Goal: Task Accomplishment & Management: Use online tool/utility

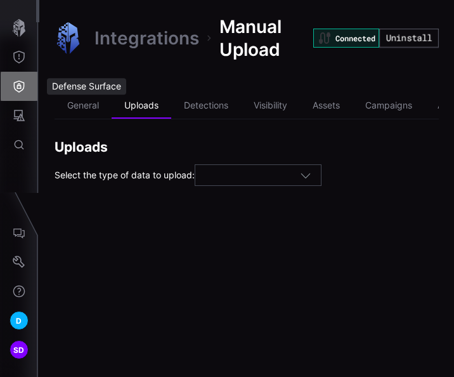
click at [20, 86] on icon "Defense Surface" at bounding box center [19, 86] width 13 height 13
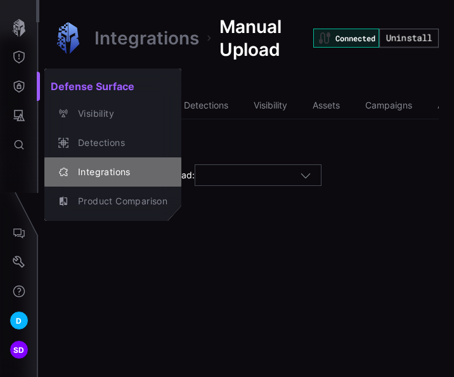
click at [86, 166] on div "Integrations" at bounding box center [120, 172] width 96 height 16
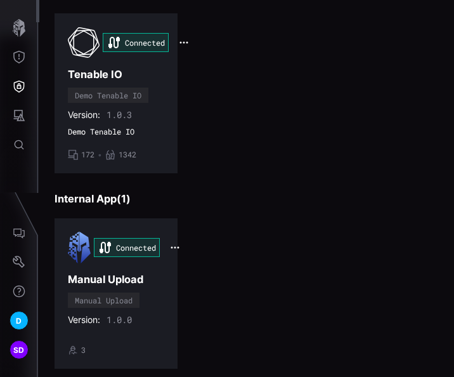
scroll to position [571, 0]
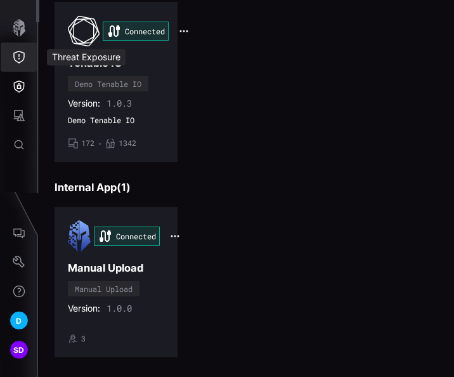
click at [18, 56] on icon "Threat Exposure" at bounding box center [18, 57] width 11 height 13
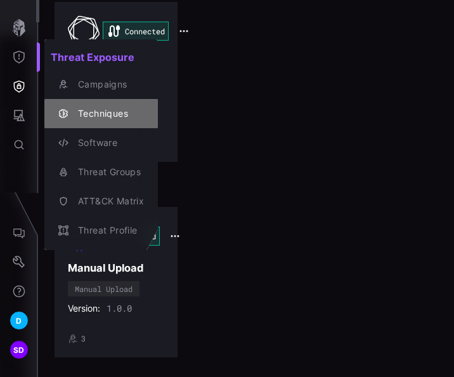
click at [81, 112] on div "Techniques" at bounding box center [108, 114] width 72 height 16
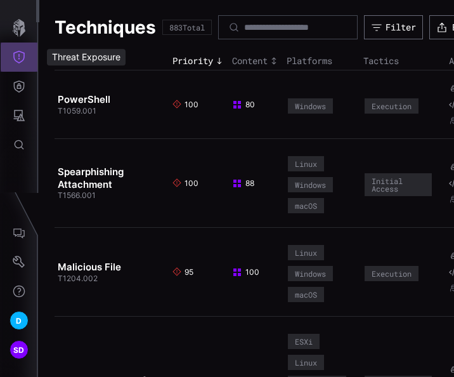
click at [18, 57] on icon "Threat Exposure" at bounding box center [19, 57] width 13 height 13
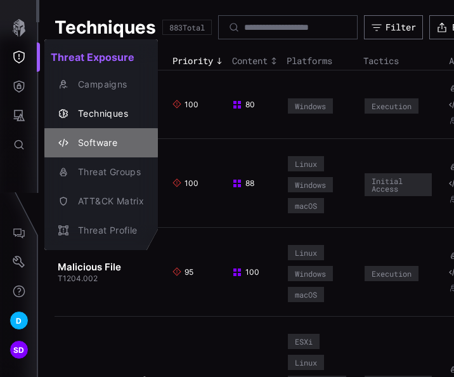
click at [84, 141] on div "Software" at bounding box center [108, 143] width 72 height 16
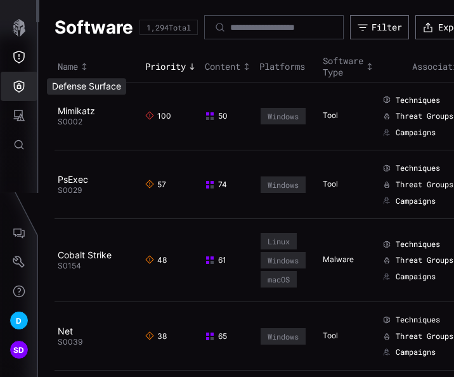
click at [16, 87] on icon "Defense Surface" at bounding box center [19, 86] width 13 height 13
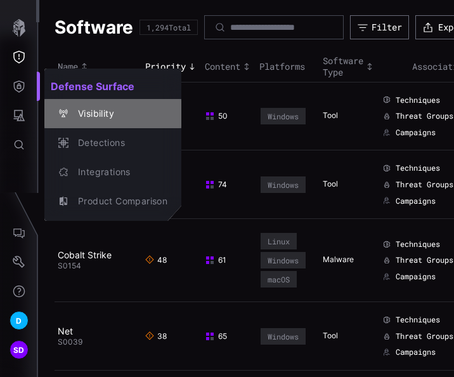
click at [86, 113] on div "Visibility" at bounding box center [120, 114] width 96 height 16
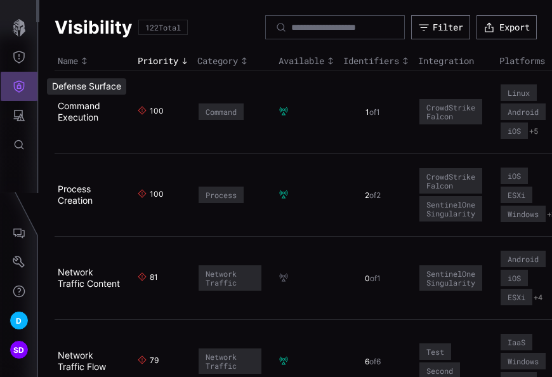
click at [14, 86] on icon "Defense Surface" at bounding box center [19, 87] width 11 height 12
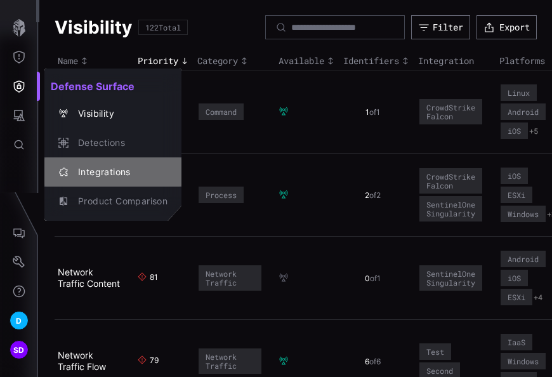
click at [112, 167] on div "Integrations" at bounding box center [120, 172] width 96 height 16
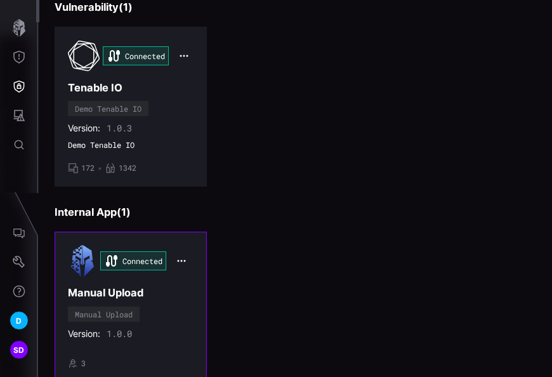
scroll to position [567, 0]
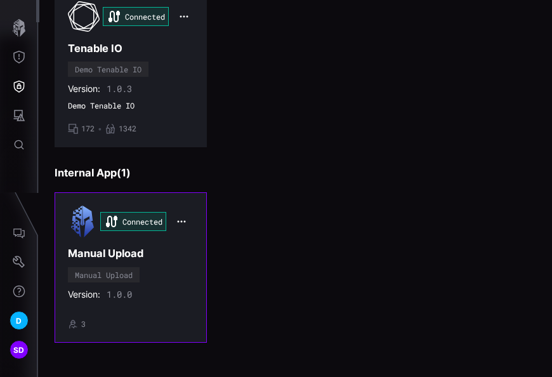
click at [129, 288] on span "1.0.0" at bounding box center [119, 293] width 25 height 11
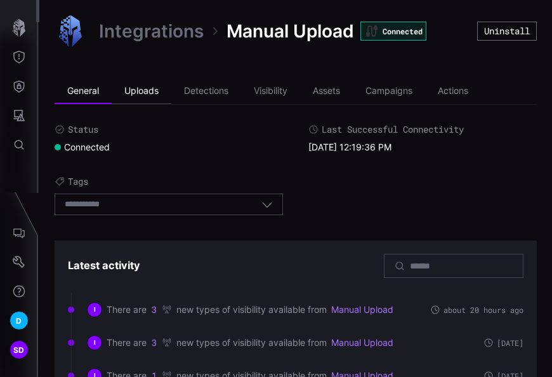
click at [146, 86] on li "Uploads" at bounding box center [142, 91] width 60 height 25
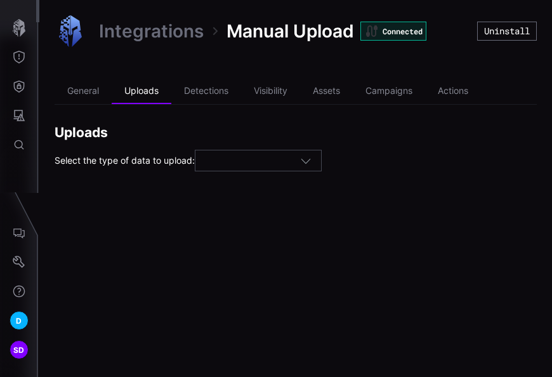
click at [273, 160] on div at bounding box center [252, 160] width 95 height 11
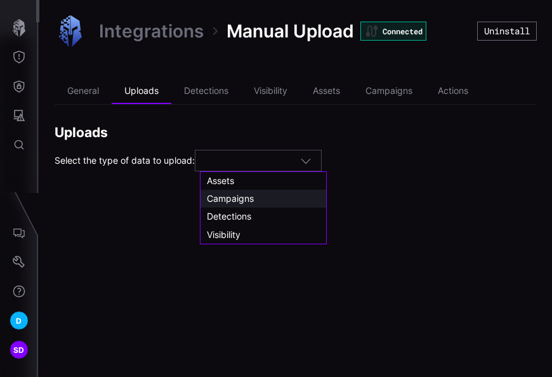
click at [236, 202] on span "Campaigns" at bounding box center [230, 198] width 47 height 11
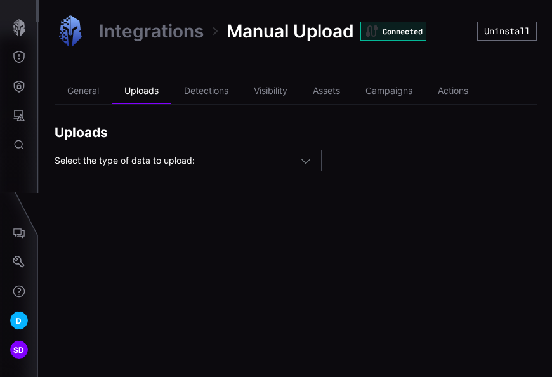
type input "*********"
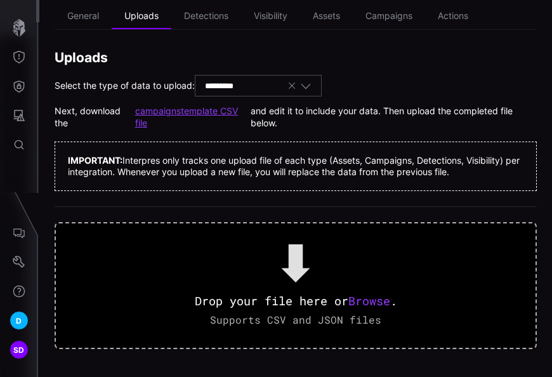
scroll to position [75, 0]
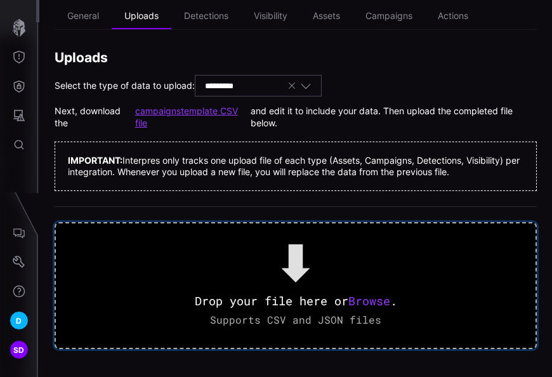
click at [376, 300] on span "Browse" at bounding box center [369, 300] width 42 height 15
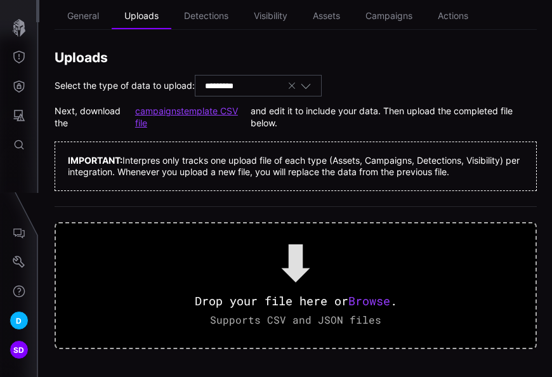
scroll to position [0, 0]
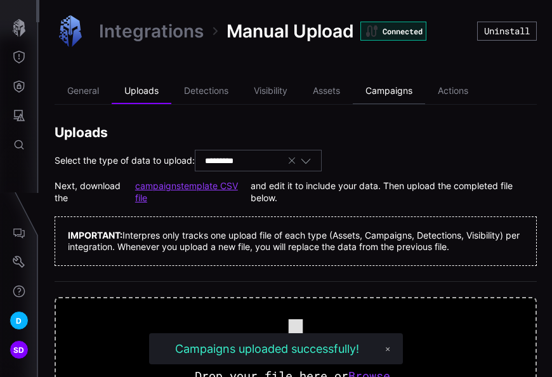
click at [401, 90] on li "Campaigns" at bounding box center [388, 91] width 72 height 25
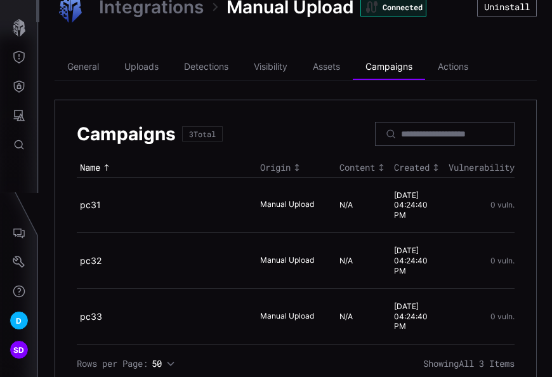
scroll to position [52, 0]
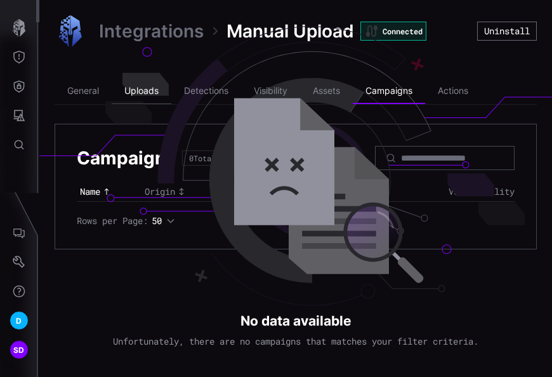
click at [143, 91] on li "Uploads" at bounding box center [142, 91] width 60 height 25
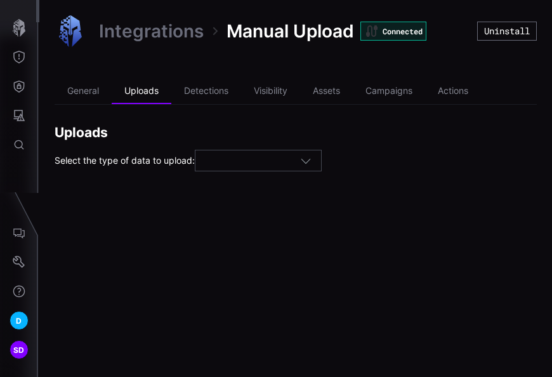
click at [248, 162] on div at bounding box center [252, 160] width 95 height 11
click at [245, 130] on h2 "Uploads" at bounding box center [296, 132] width 482 height 17
click at [96, 89] on li "General" at bounding box center [83, 91] width 57 height 25
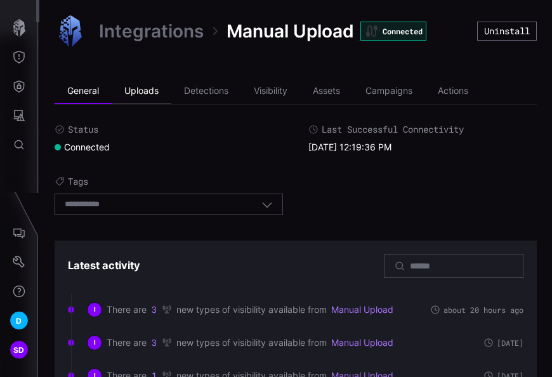
click at [153, 90] on li "Uploads" at bounding box center [142, 91] width 60 height 25
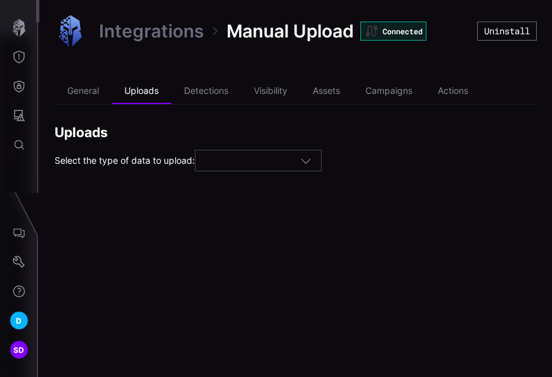
click at [254, 172] on div "Integrations Manual Upload Connected Uninstall General Uploads Detections Visib…" at bounding box center [295, 93] width 512 height 186
click at [248, 162] on div at bounding box center [252, 160] width 95 height 11
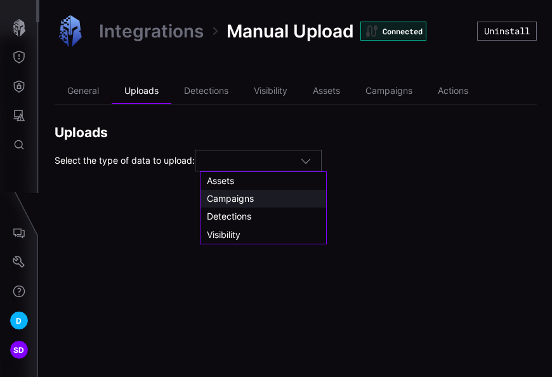
click at [229, 191] on div "Campaigns" at bounding box center [263, 199] width 126 height 18
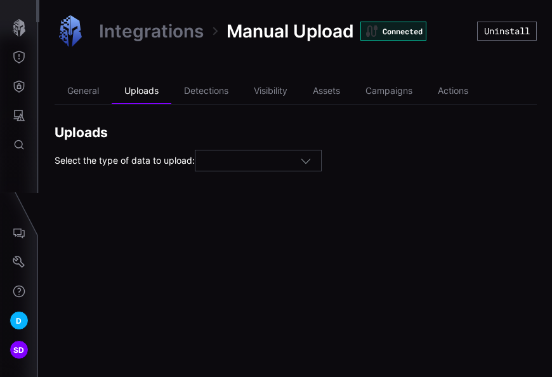
type input "*********"
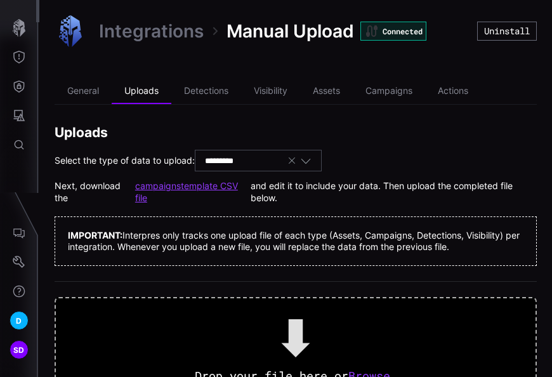
scroll to position [63, 0]
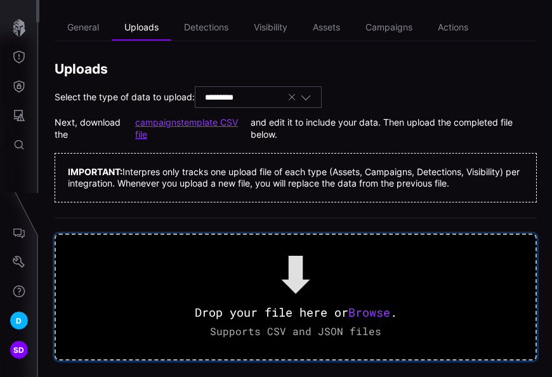
click at [363, 309] on span "Browse" at bounding box center [369, 311] width 42 height 15
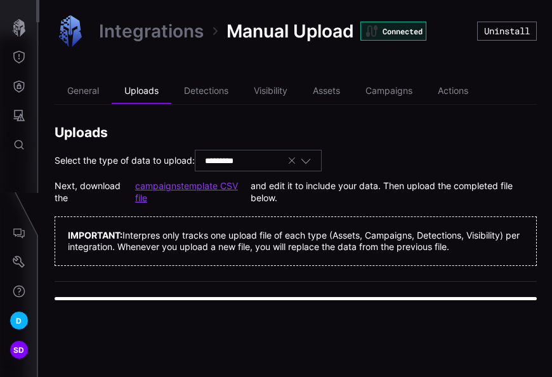
scroll to position [0, 0]
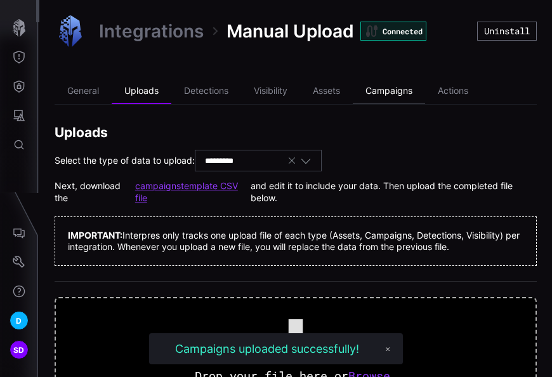
click at [396, 93] on li "Campaigns" at bounding box center [388, 91] width 72 height 25
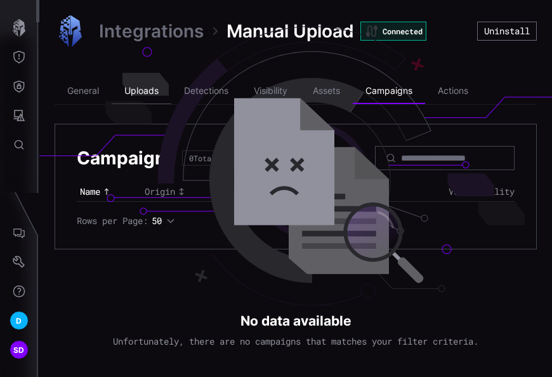
click at [143, 91] on li "Uploads" at bounding box center [142, 91] width 60 height 25
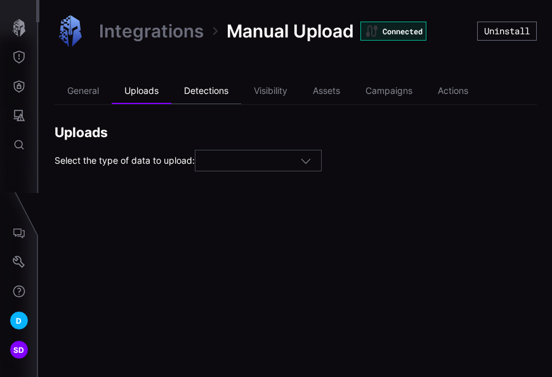
click at [227, 88] on li "Detections" at bounding box center [206, 91] width 70 height 25
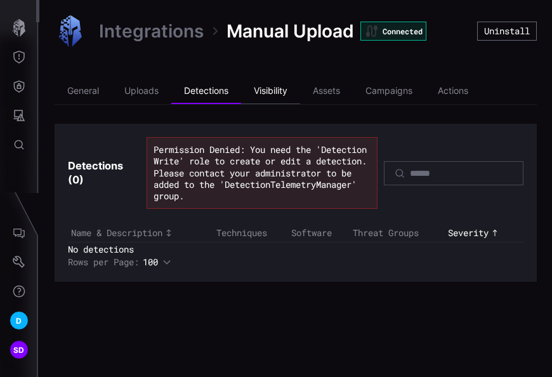
drag, startPoint x: 302, startPoint y: 86, endPoint x: 292, endPoint y: 84, distance: 10.9
click at [300, 86] on li "Visibility" at bounding box center [270, 91] width 59 height 25
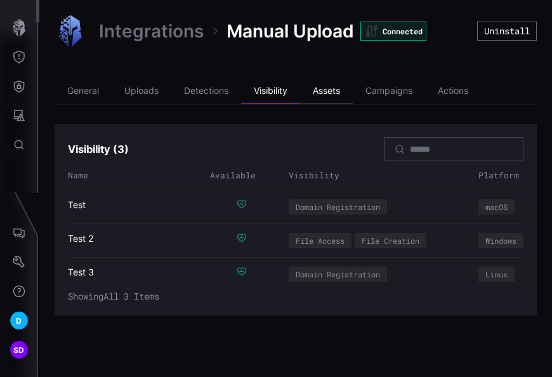
click at [340, 90] on li "Assets" at bounding box center [326, 91] width 53 height 25
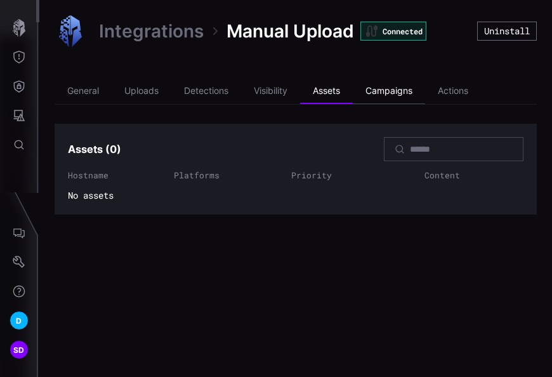
click at [396, 89] on li "Campaigns" at bounding box center [388, 91] width 72 height 25
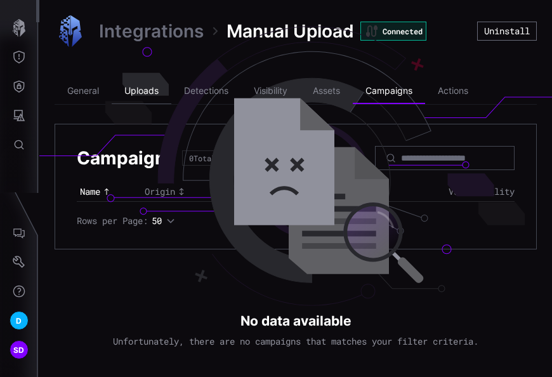
click at [141, 88] on li "Uploads" at bounding box center [142, 91] width 60 height 25
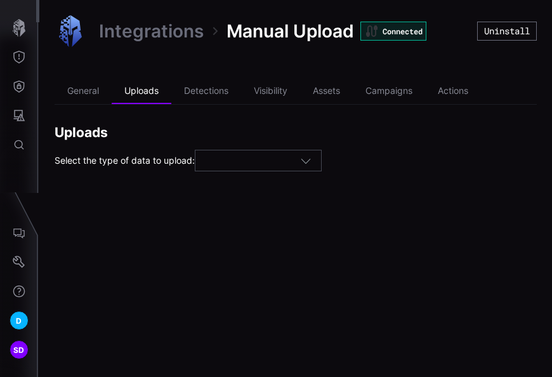
click at [240, 160] on div at bounding box center [252, 160] width 95 height 11
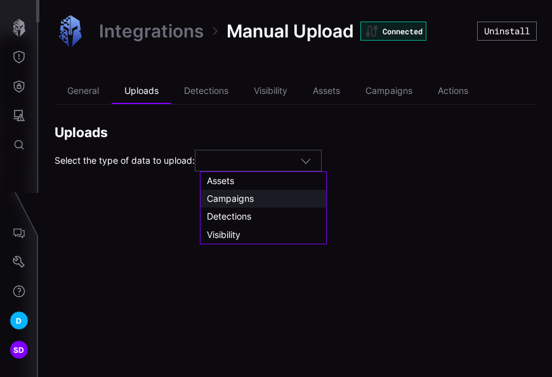
click at [233, 200] on span "Campaigns" at bounding box center [230, 198] width 47 height 11
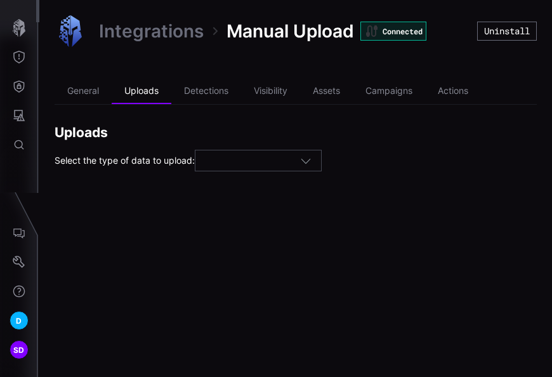
type input "*********"
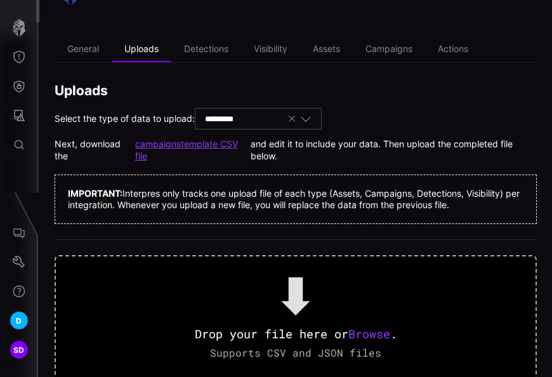
scroll to position [75, 0]
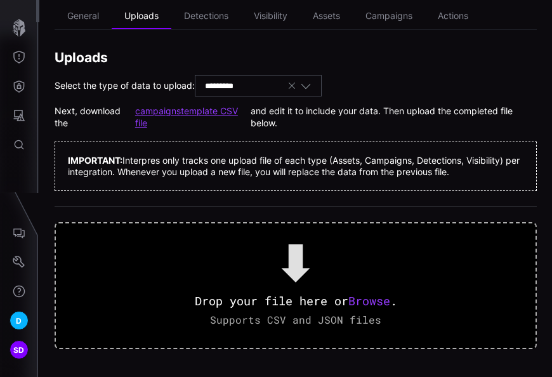
click at [201, 110] on link "campaigns template CSV file" at bounding box center [192, 116] width 115 height 23
click at [86, 17] on li "General" at bounding box center [83, 16] width 57 height 25
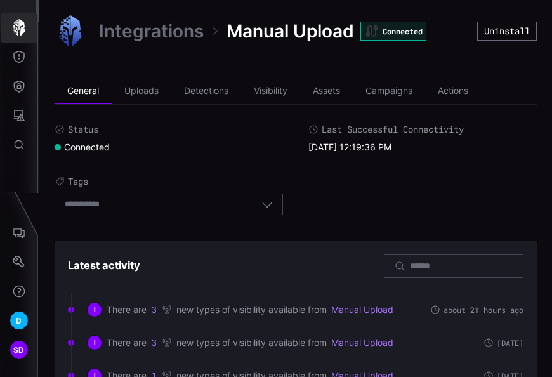
click at [19, 28] on icon "button" at bounding box center [19, 28] width 18 height 18
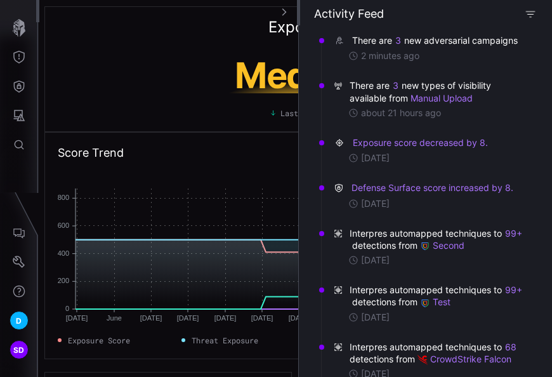
click at [533, 18] on icon "button" at bounding box center [529, 13] width 11 height 11
click at [515, 10] on div "Activity Feed" at bounding box center [425, 13] width 223 height 15
click at [283, 11] on icon "button" at bounding box center [284, 12] width 9 height 9
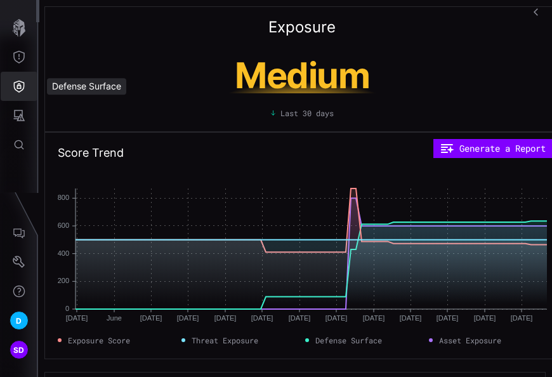
click at [20, 85] on icon "Defense Surface" at bounding box center [19, 86] width 13 height 13
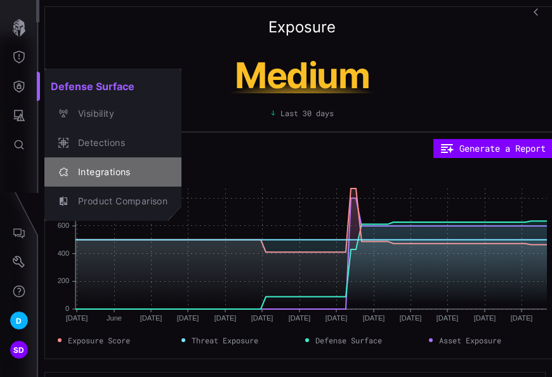
click at [94, 171] on div "Integrations" at bounding box center [120, 172] width 96 height 16
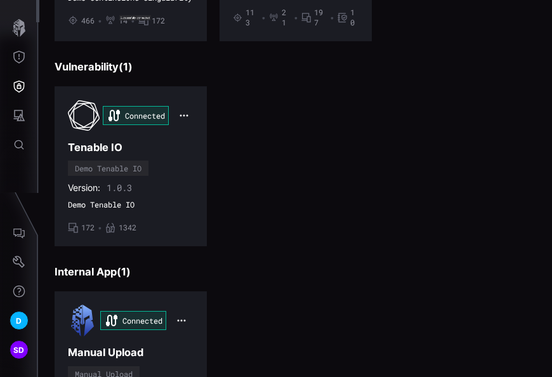
scroll to position [567, 0]
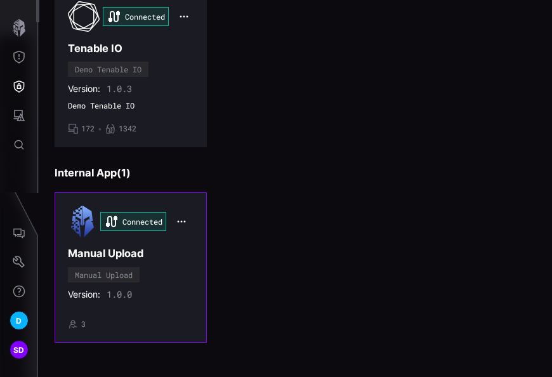
click at [164, 261] on div "Connected Manual Upload Manual Upload Version: 1.0.0 • 3" at bounding box center [131, 266] width 126 height 123
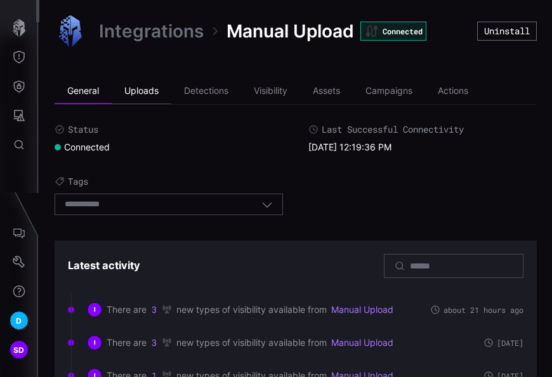
click at [150, 91] on li "Uploads" at bounding box center [142, 91] width 60 height 25
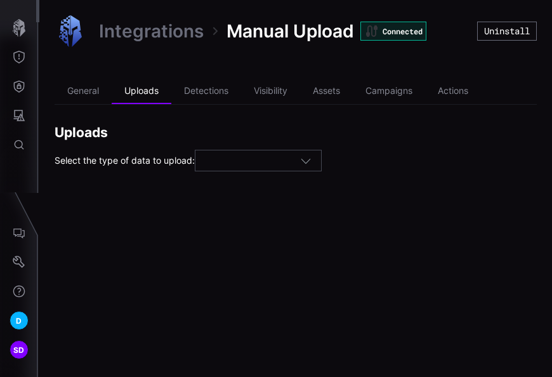
click at [229, 161] on div at bounding box center [252, 160] width 95 height 11
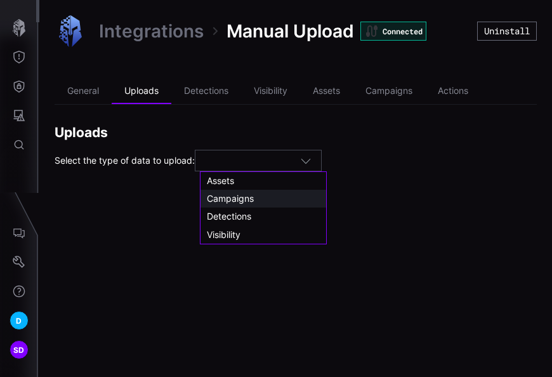
click at [236, 195] on span "Campaigns" at bounding box center [230, 198] width 47 height 11
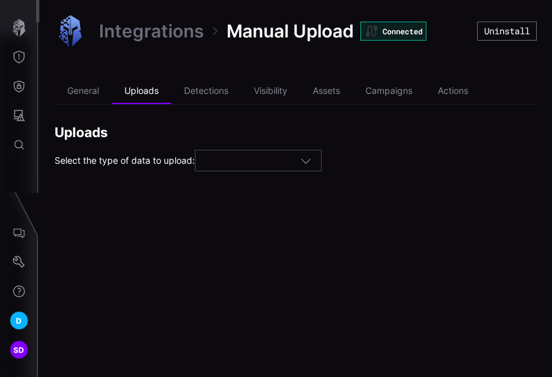
type input "*********"
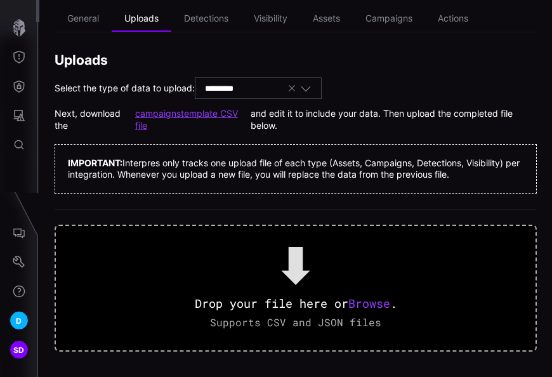
scroll to position [75, 0]
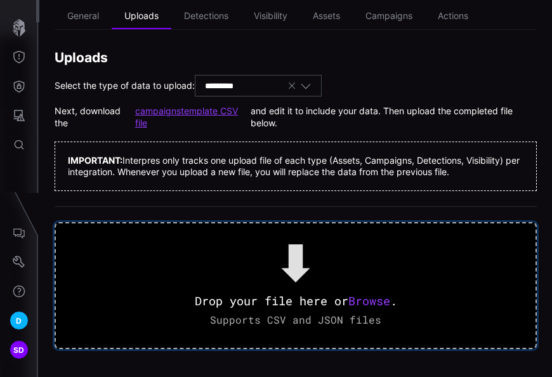
click at [382, 300] on span "Browse" at bounding box center [369, 300] width 42 height 15
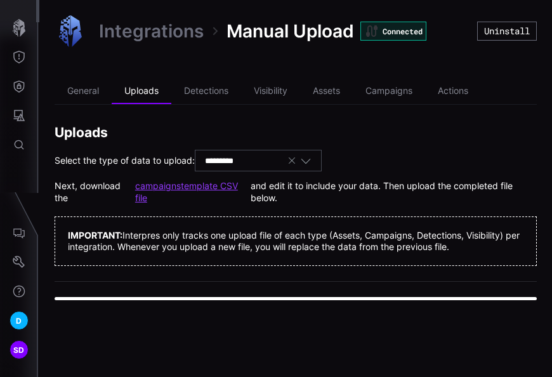
scroll to position [0, 0]
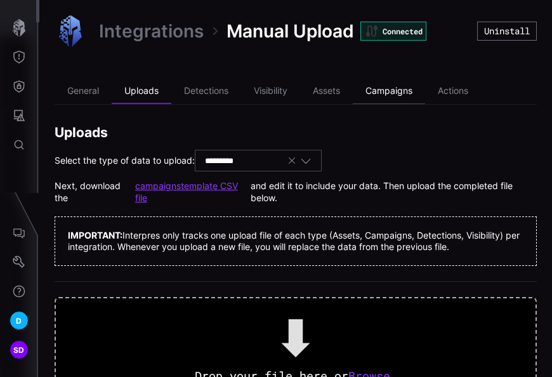
click at [391, 89] on li "Campaigns" at bounding box center [388, 91] width 72 height 25
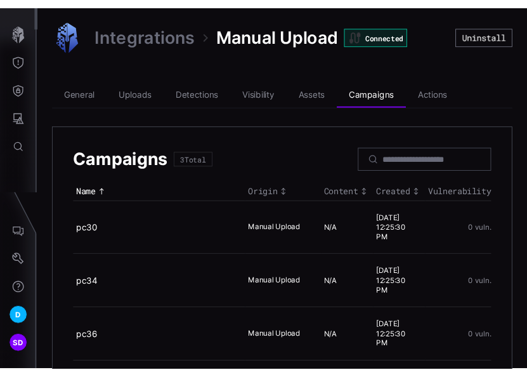
scroll to position [52, 0]
